Goal: Use online tool/utility

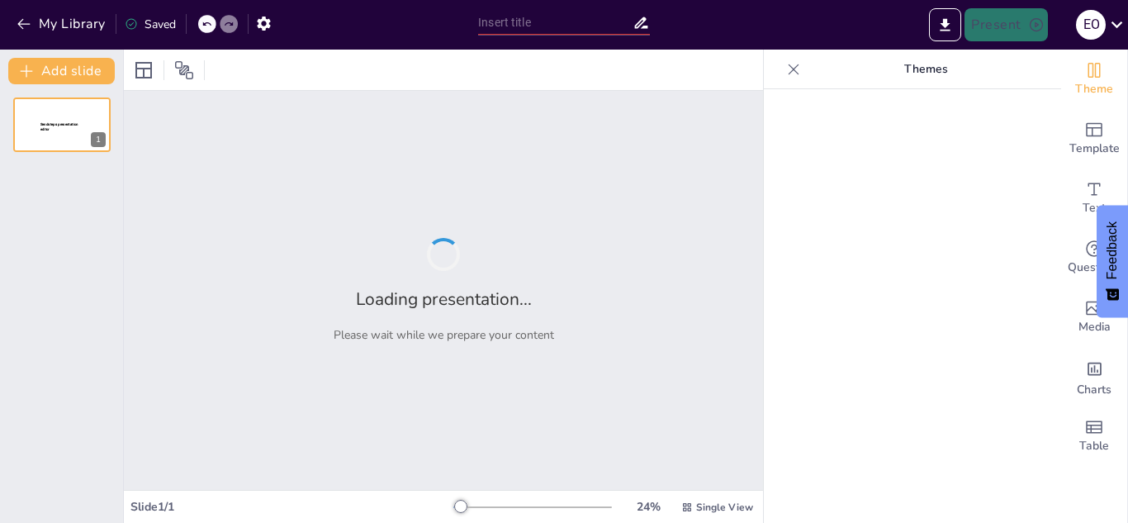
type input "**Transitioning to Microsoft 365 Business Standard: A Strategic Choice**"
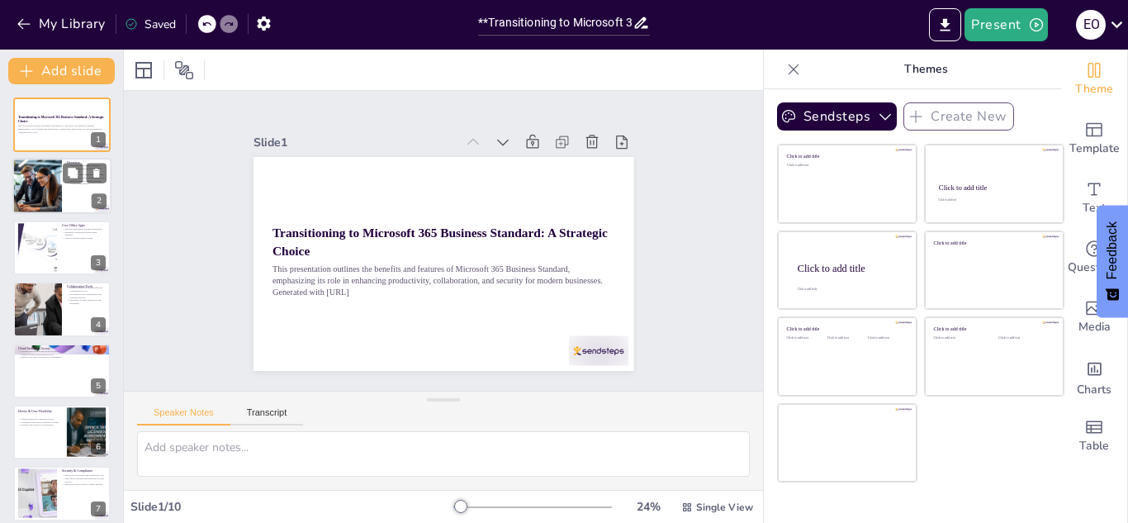
click at [27, 193] on div at bounding box center [37, 186] width 84 height 56
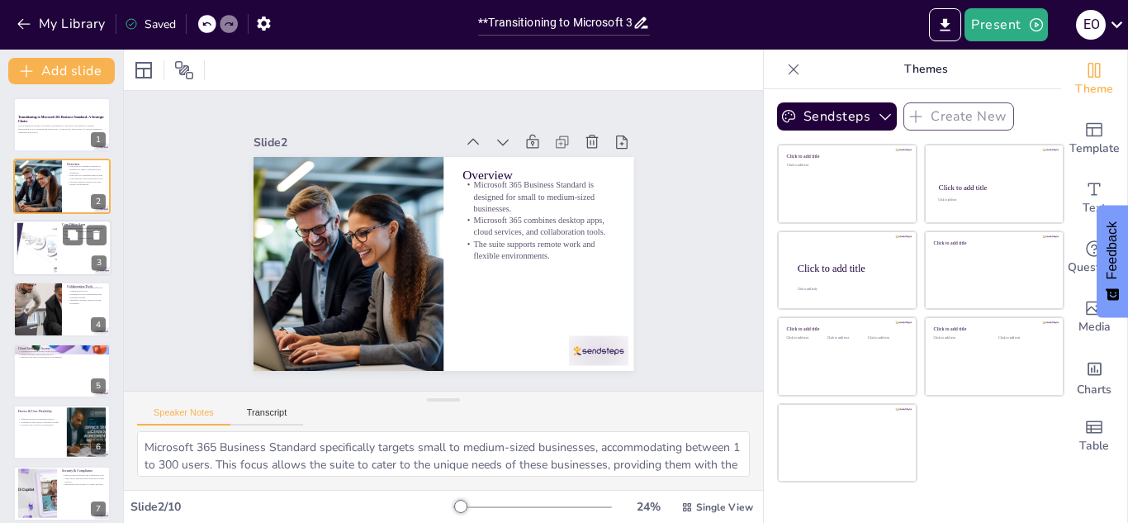
click at [30, 248] on div at bounding box center [36, 247] width 93 height 50
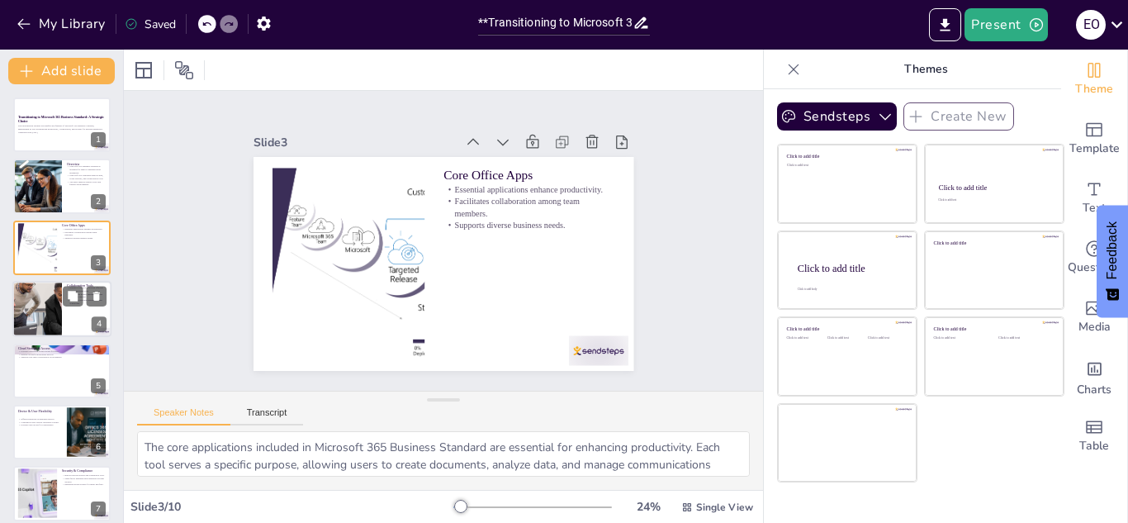
click at [28, 315] on div at bounding box center [37, 309] width 149 height 56
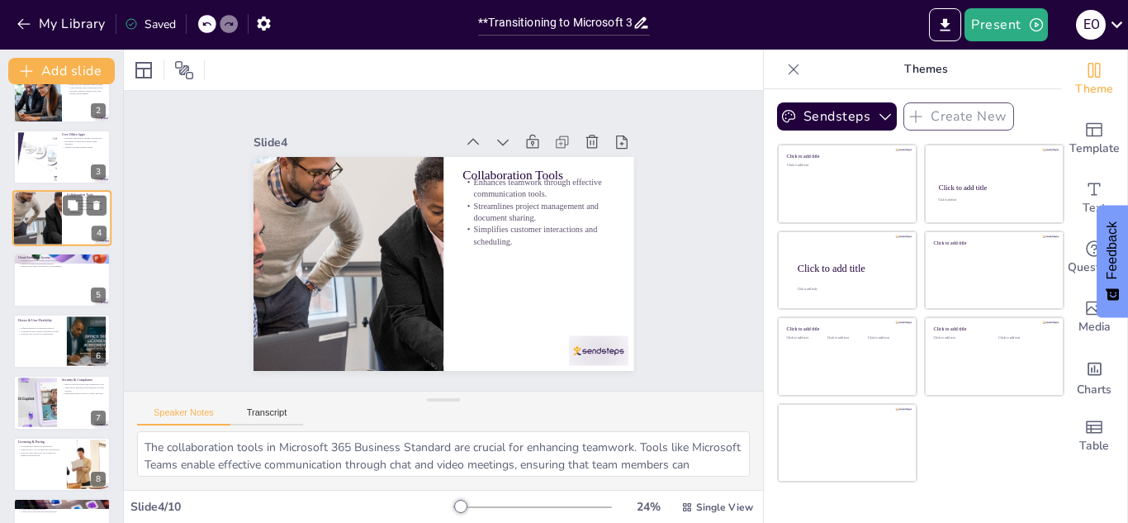
scroll to position [92, 0]
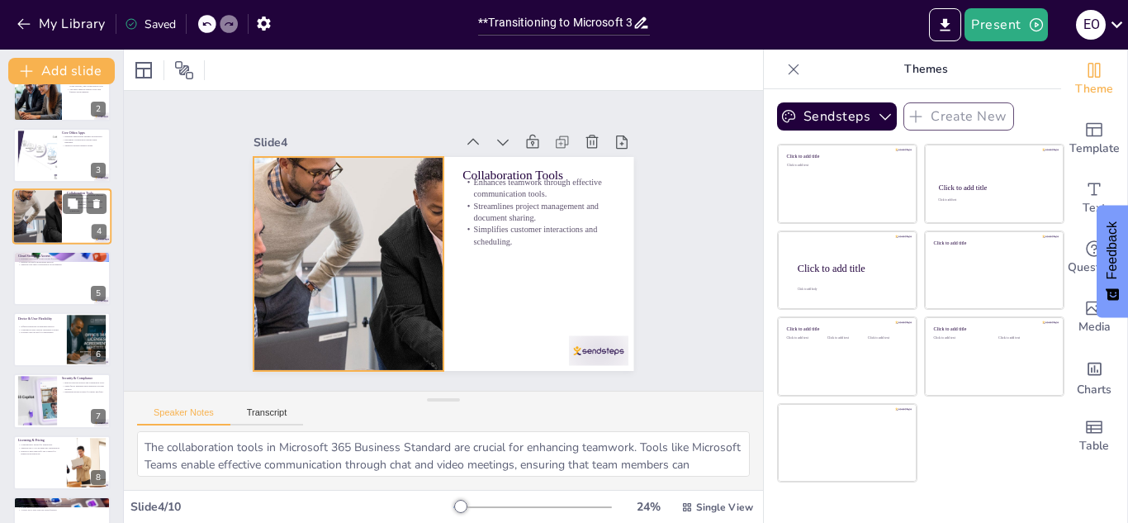
click at [45, 228] on div at bounding box center [37, 216] width 149 height 56
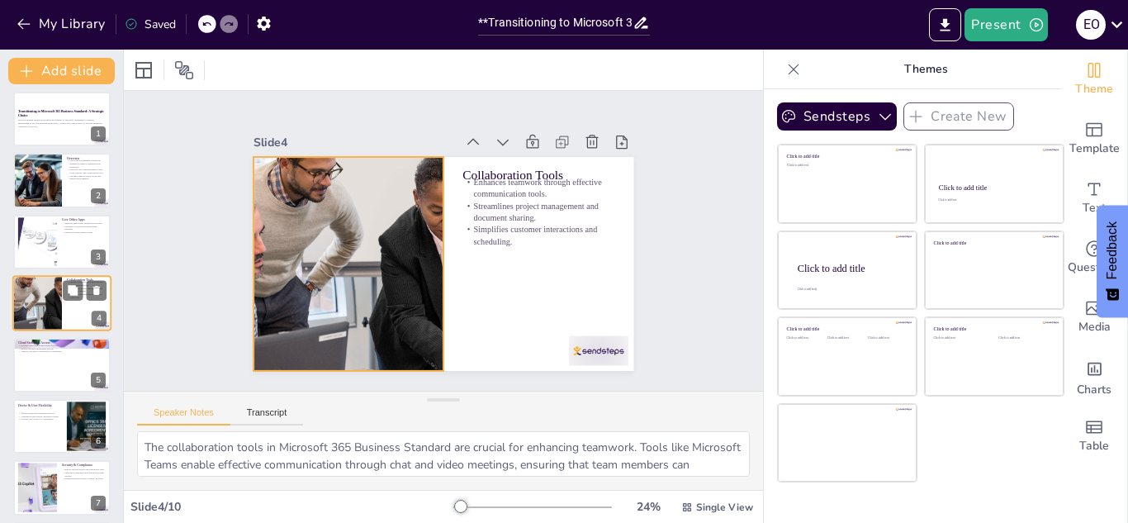
click at [32, 290] on div at bounding box center [37, 303] width 149 height 56
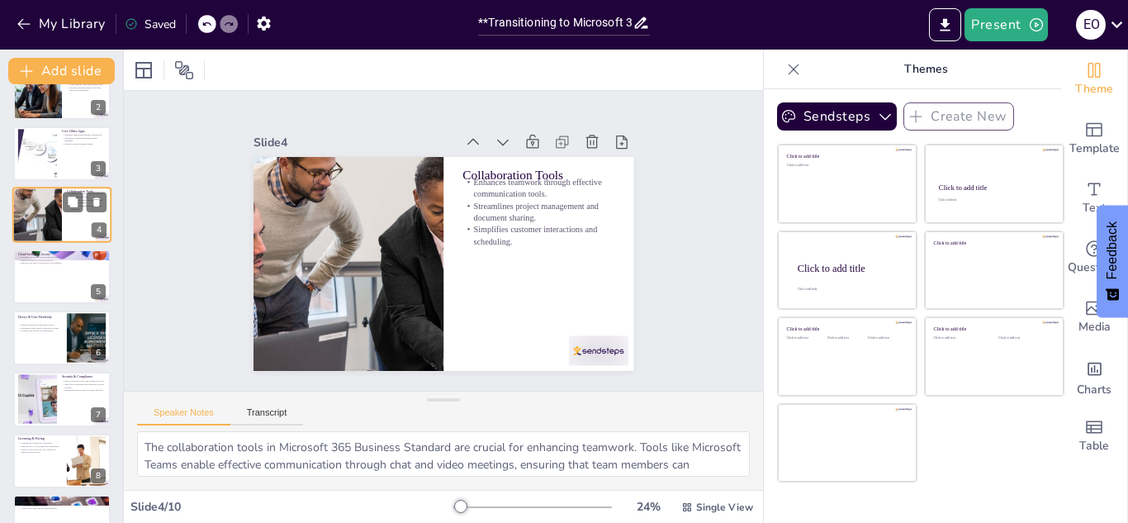
scroll to position [96, 0]
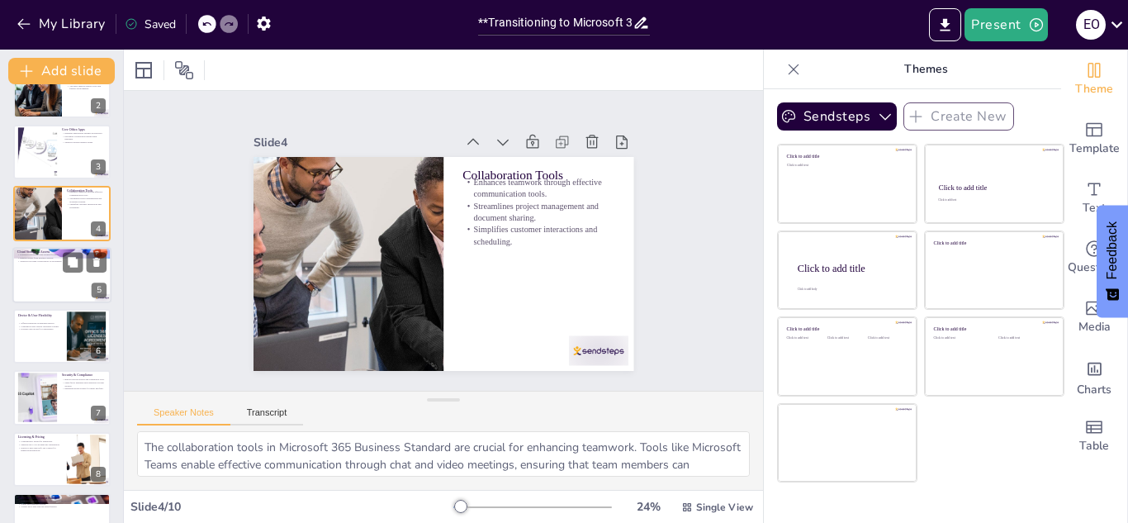
click at [32, 291] on div at bounding box center [61, 275] width 99 height 56
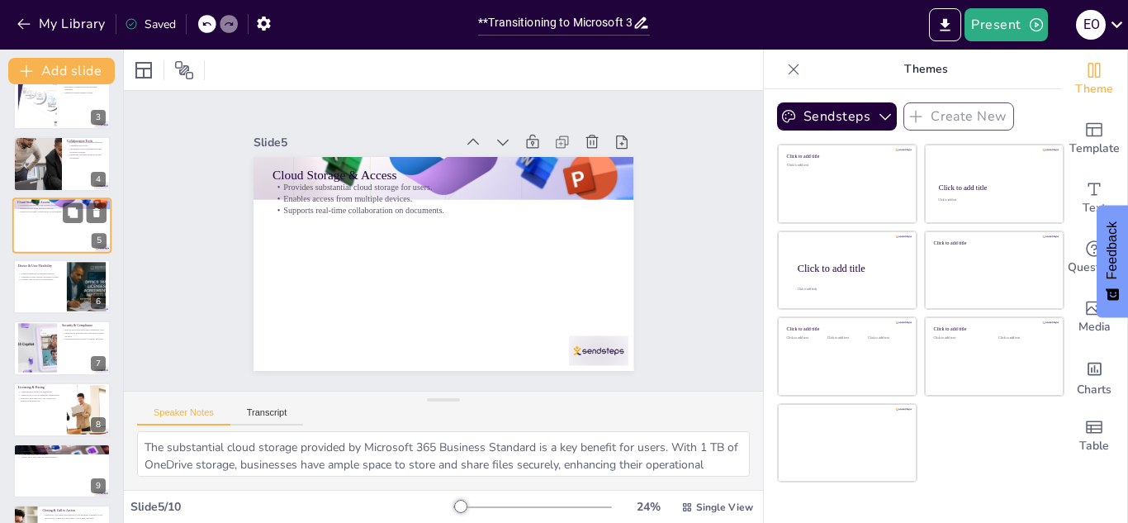
scroll to position [149, 0]
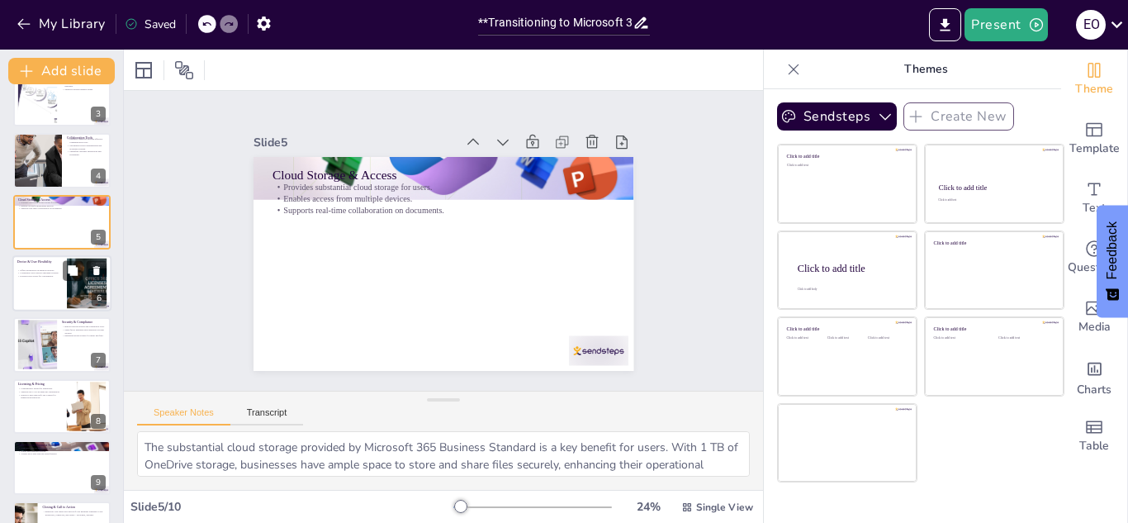
click at [38, 280] on div at bounding box center [61, 283] width 99 height 56
type textarea "The ability to install Microsoft 365 Business Standard on multiple devices offe…"
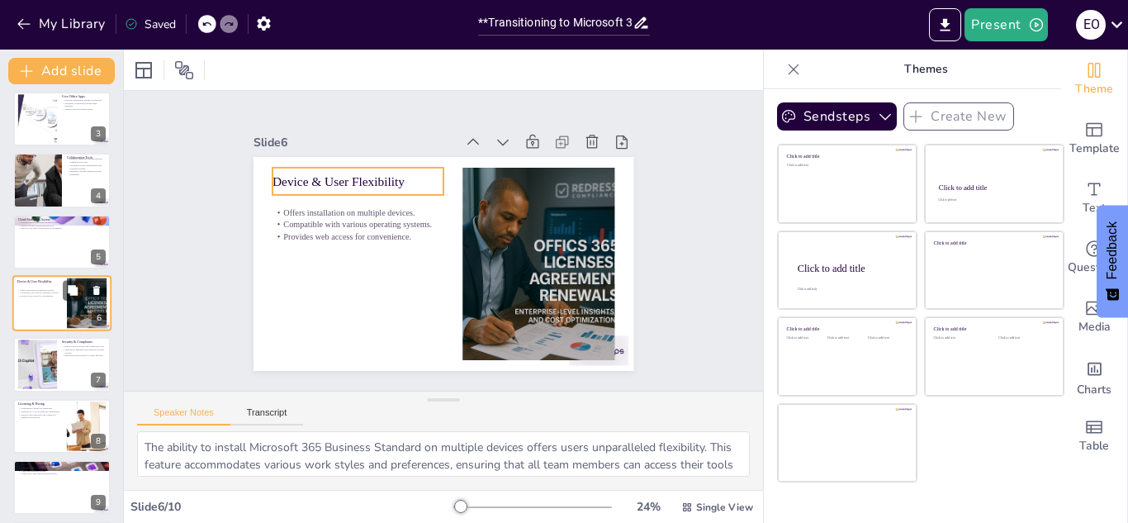
click at [38, 280] on p "Device & User Flexibility" at bounding box center [39, 281] width 45 height 5
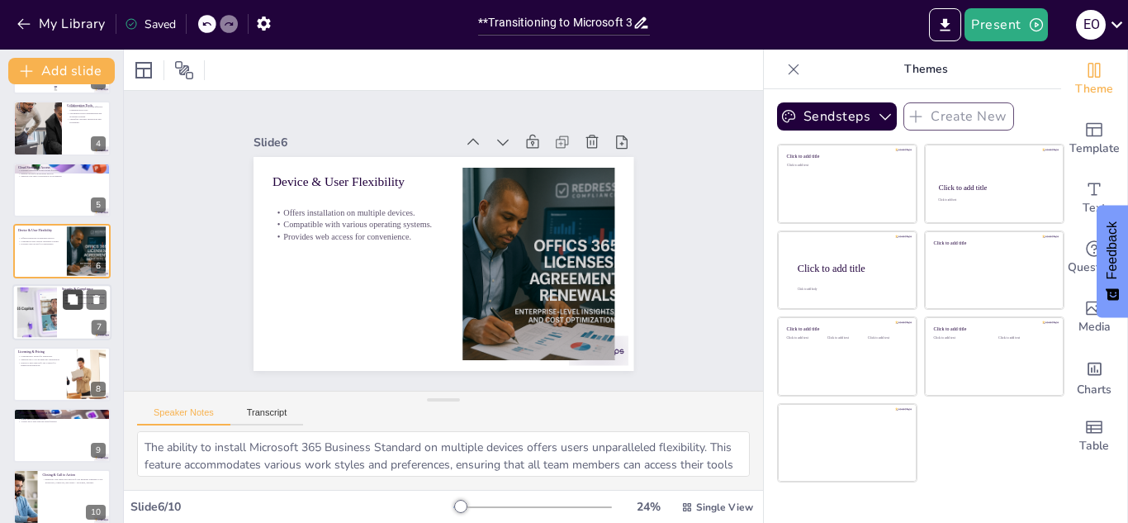
scroll to position [196, 0]
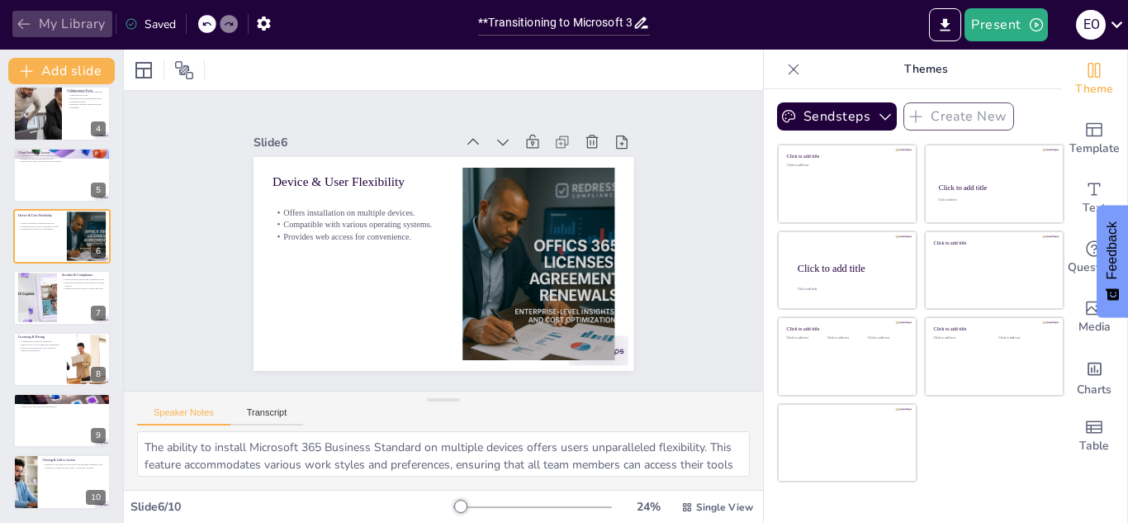
click at [17, 25] on icon "button" at bounding box center [24, 24] width 17 height 17
